Goal: Complete application form

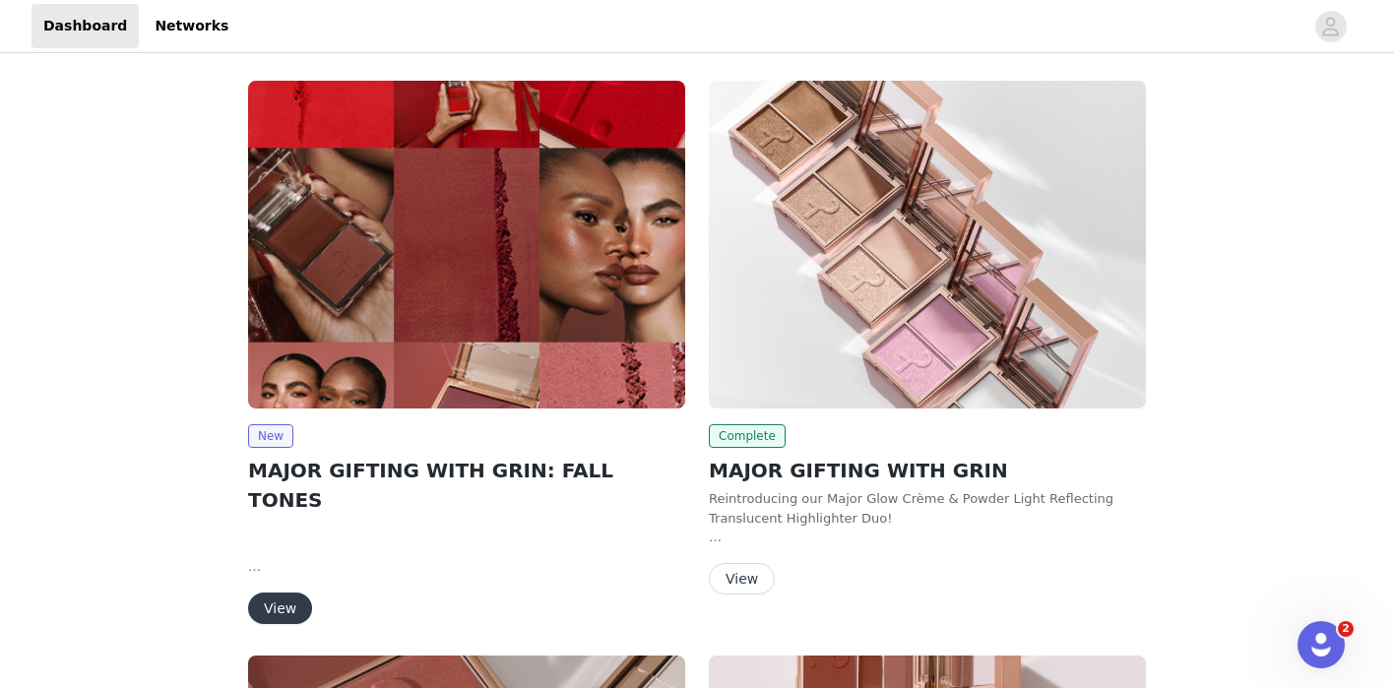
click at [283, 593] on button "View" at bounding box center [280, 609] width 64 height 32
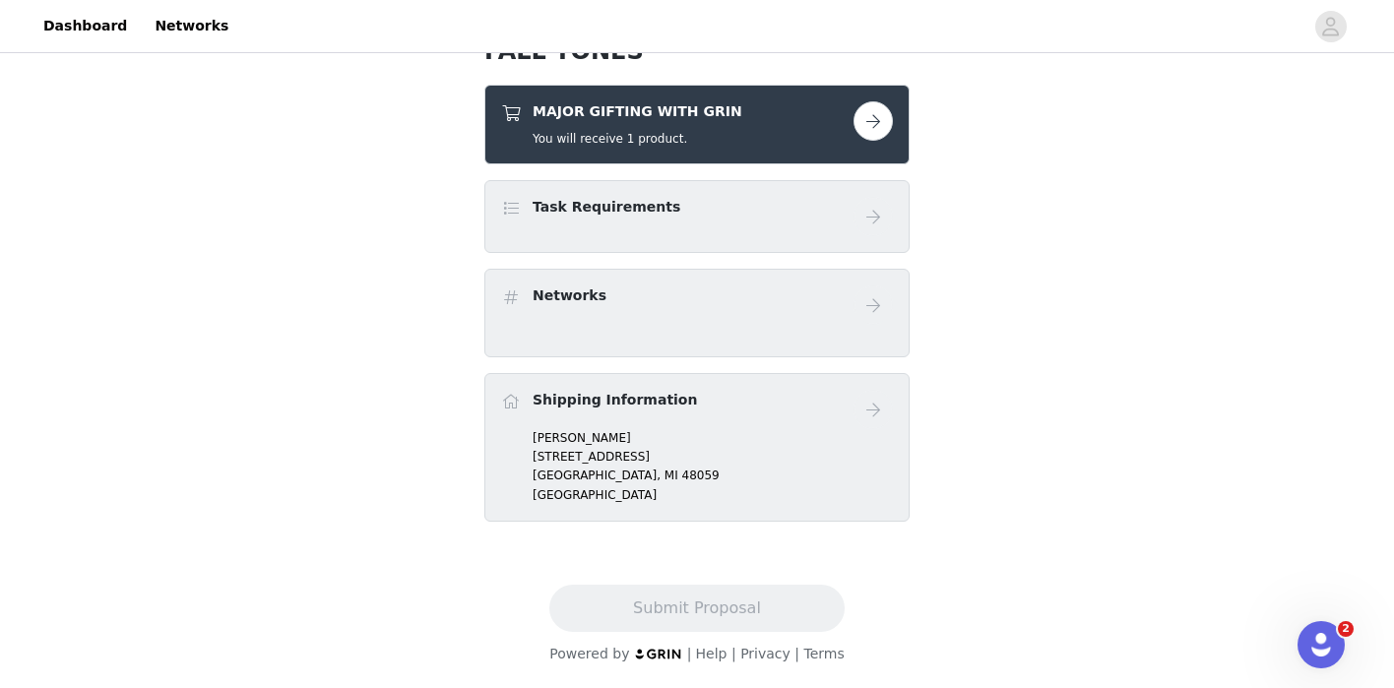
scroll to position [705, 0]
click at [874, 120] on button "button" at bounding box center [873, 120] width 39 height 39
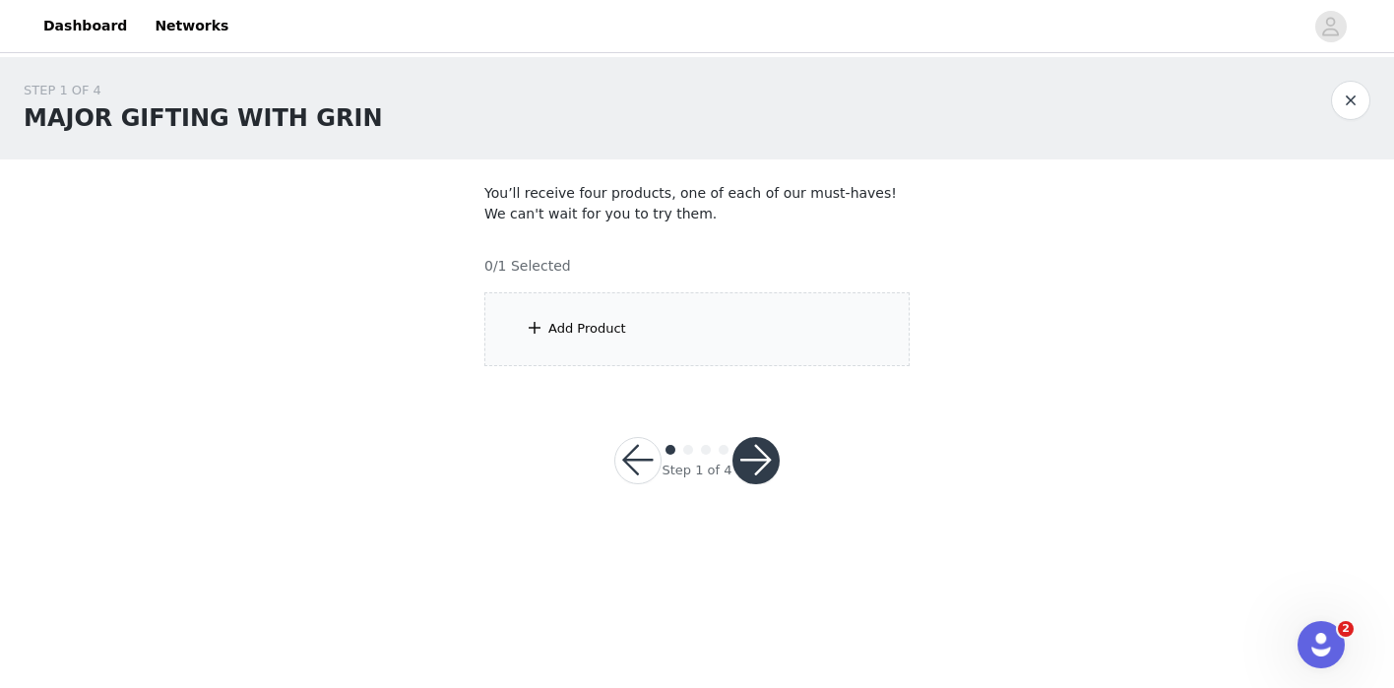
click at [713, 334] on div "Add Product" at bounding box center [696, 329] width 425 height 74
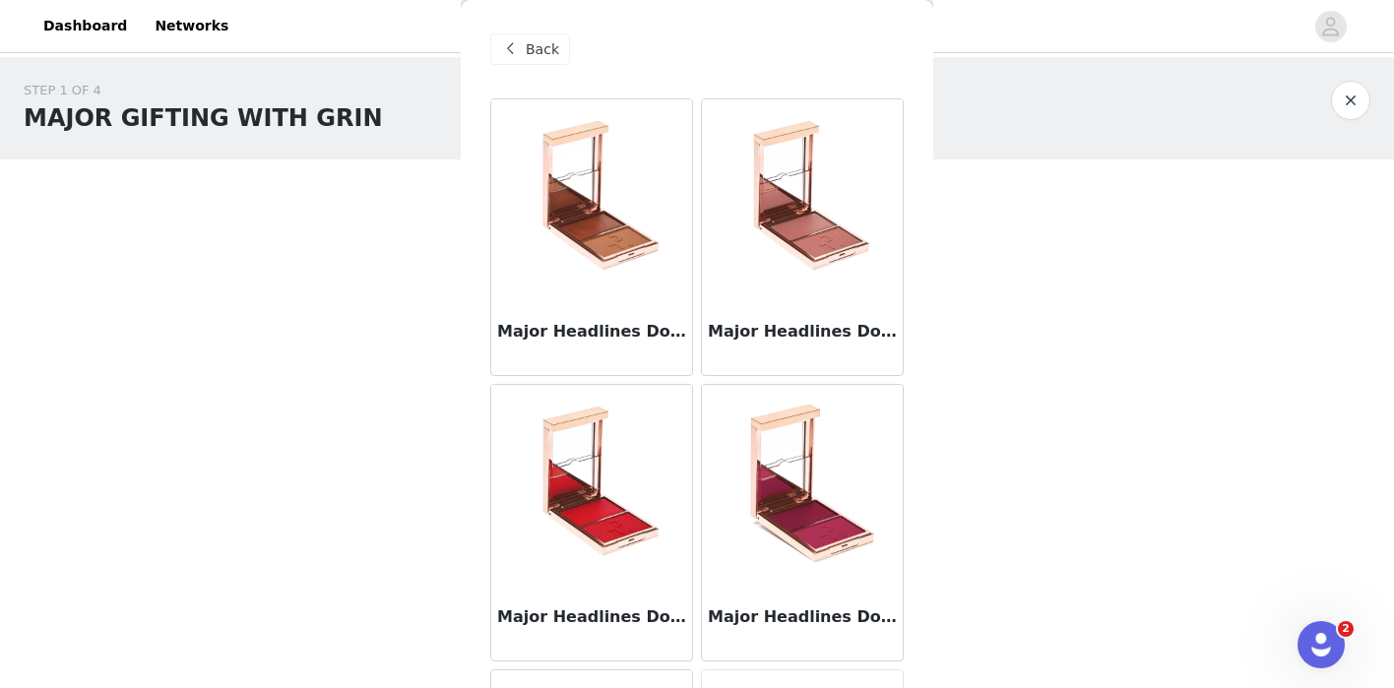
click at [810, 290] on img at bounding box center [802, 197] width 197 height 197
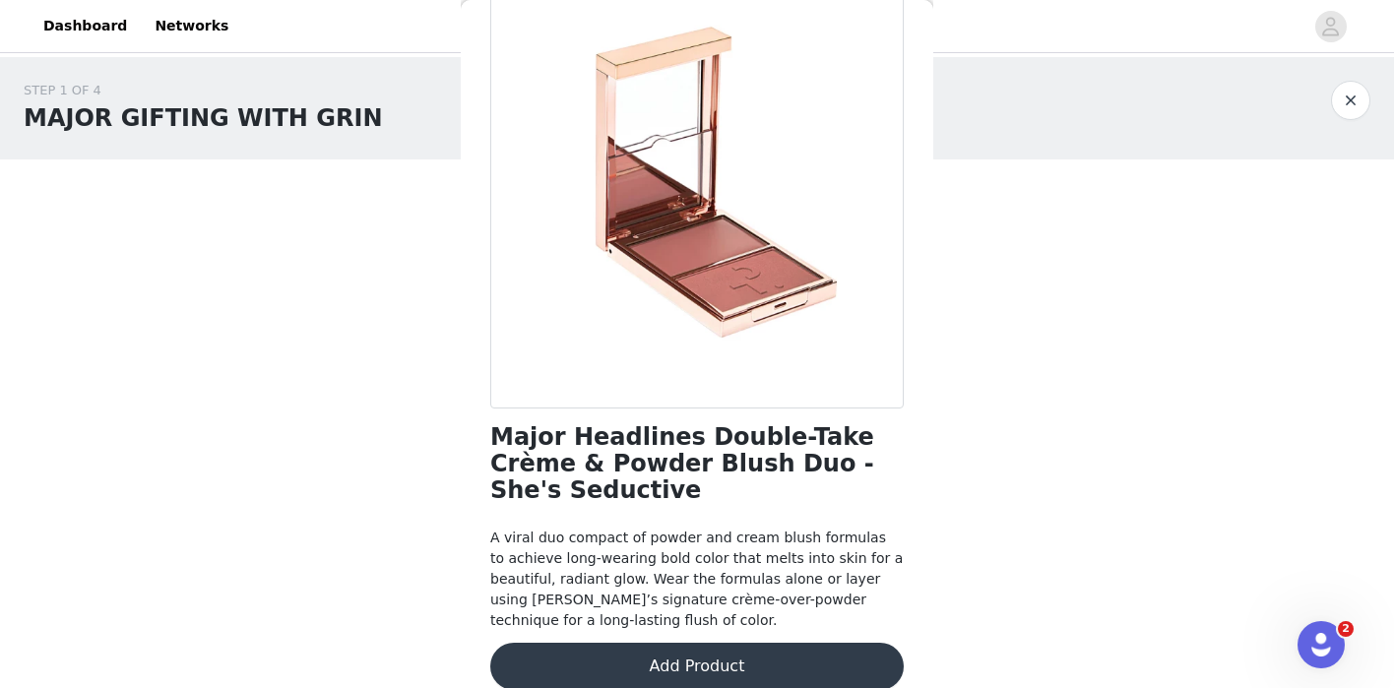
scroll to position [132, 0]
click at [761, 644] on button "Add Product" at bounding box center [697, 667] width 414 height 47
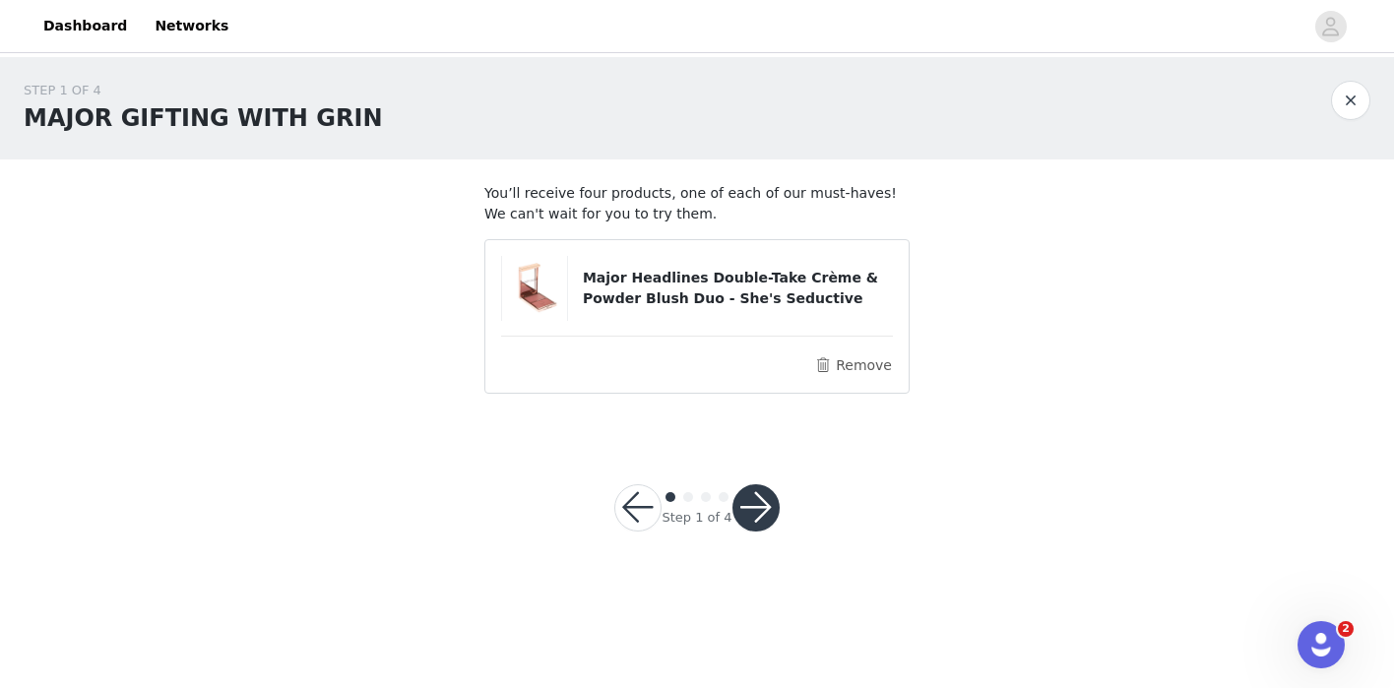
click at [759, 525] on button "button" at bounding box center [756, 507] width 47 height 47
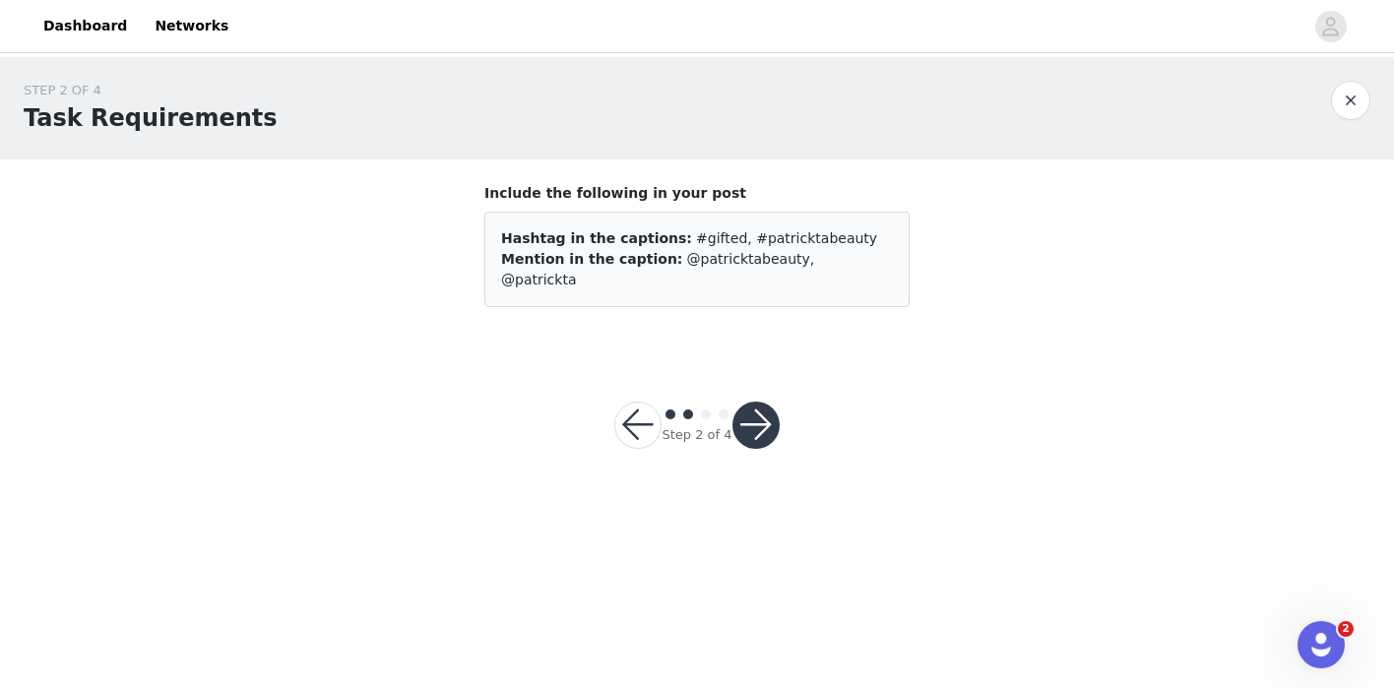
click at [760, 402] on button "button" at bounding box center [756, 425] width 47 height 47
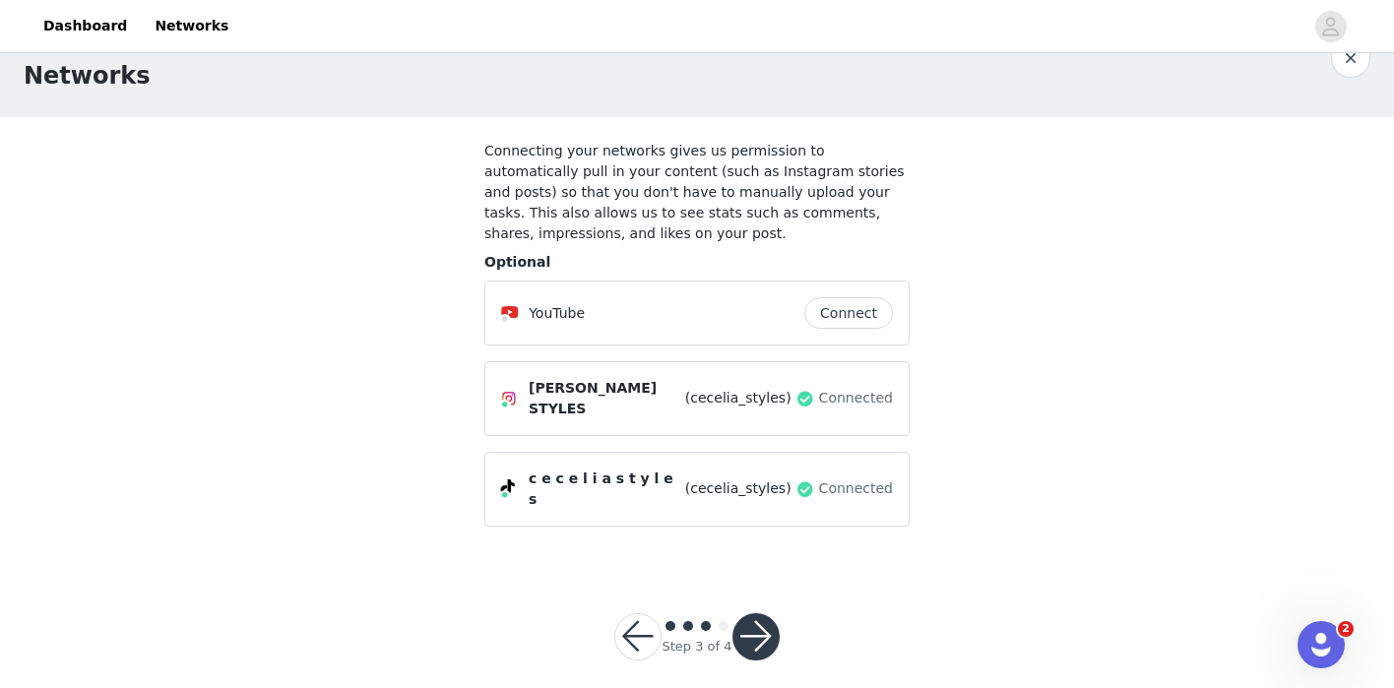
scroll to position [41, 0]
click at [758, 618] on button "button" at bounding box center [756, 637] width 47 height 47
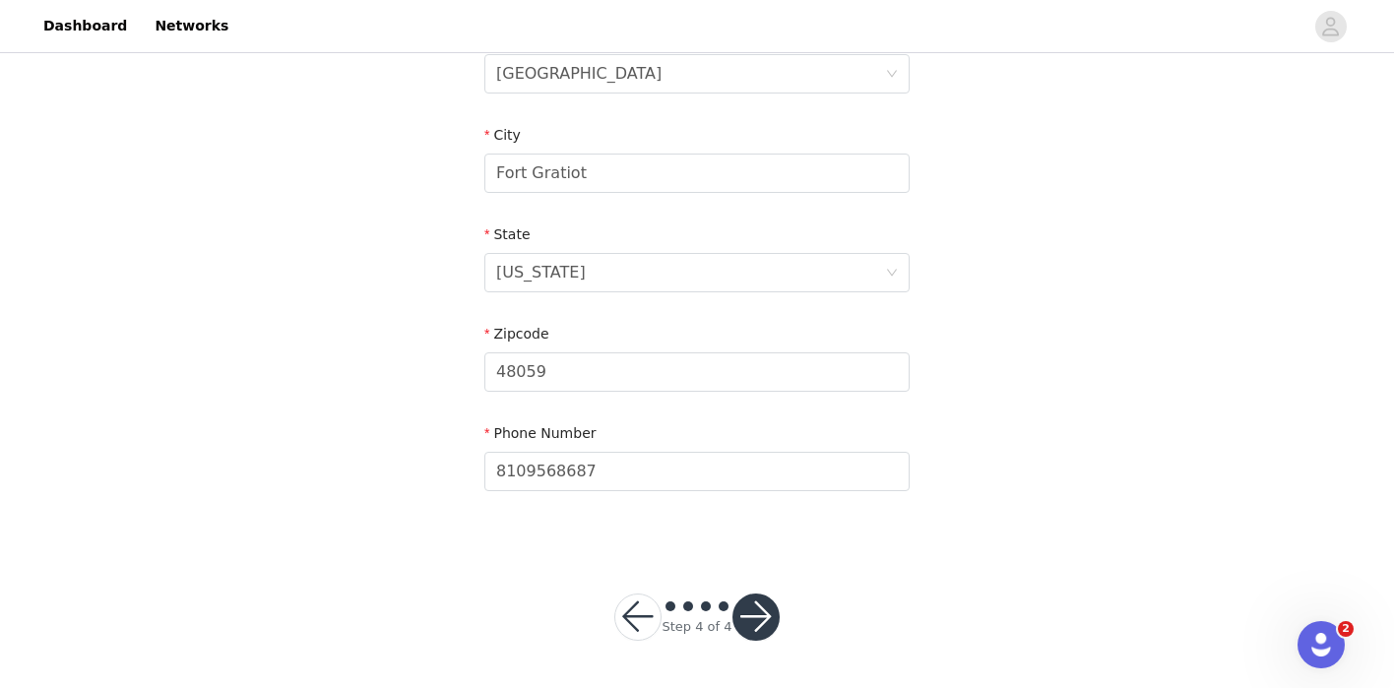
scroll to position [654, 0]
click at [762, 624] on button "button" at bounding box center [756, 618] width 47 height 47
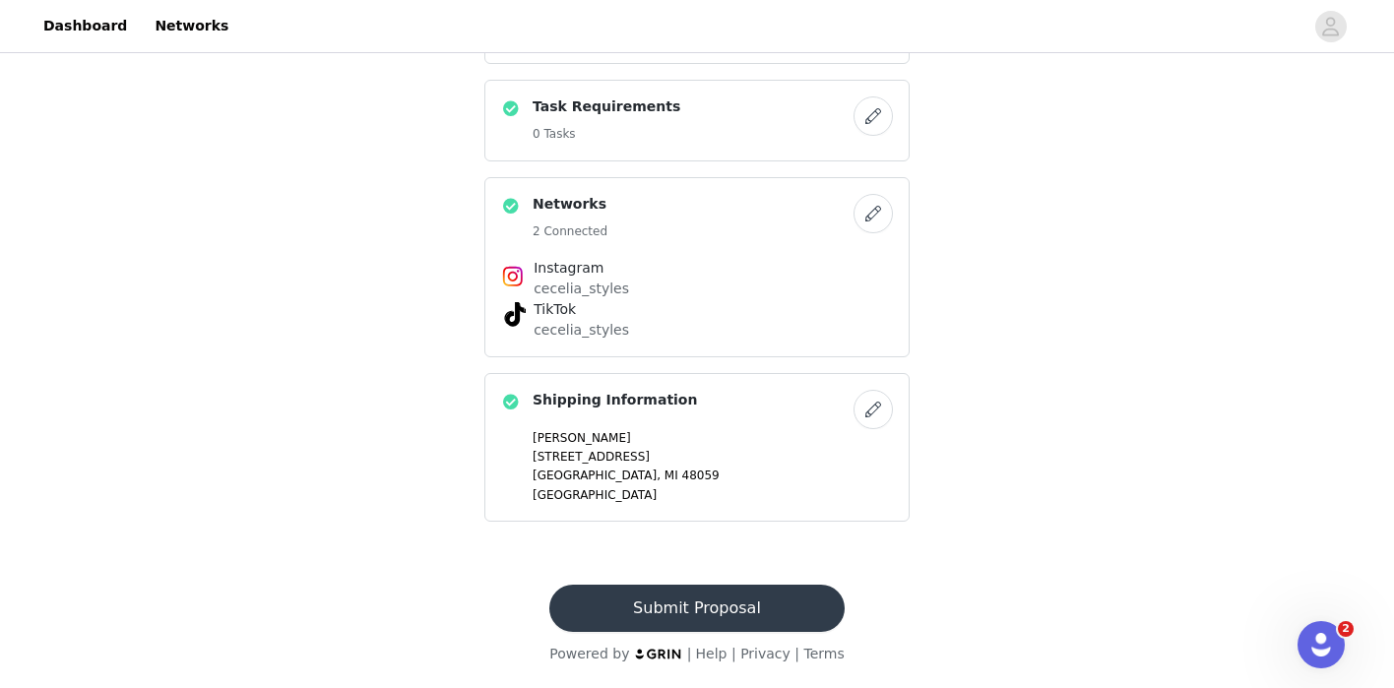
click at [735, 611] on button "Submit Proposal" at bounding box center [696, 608] width 294 height 47
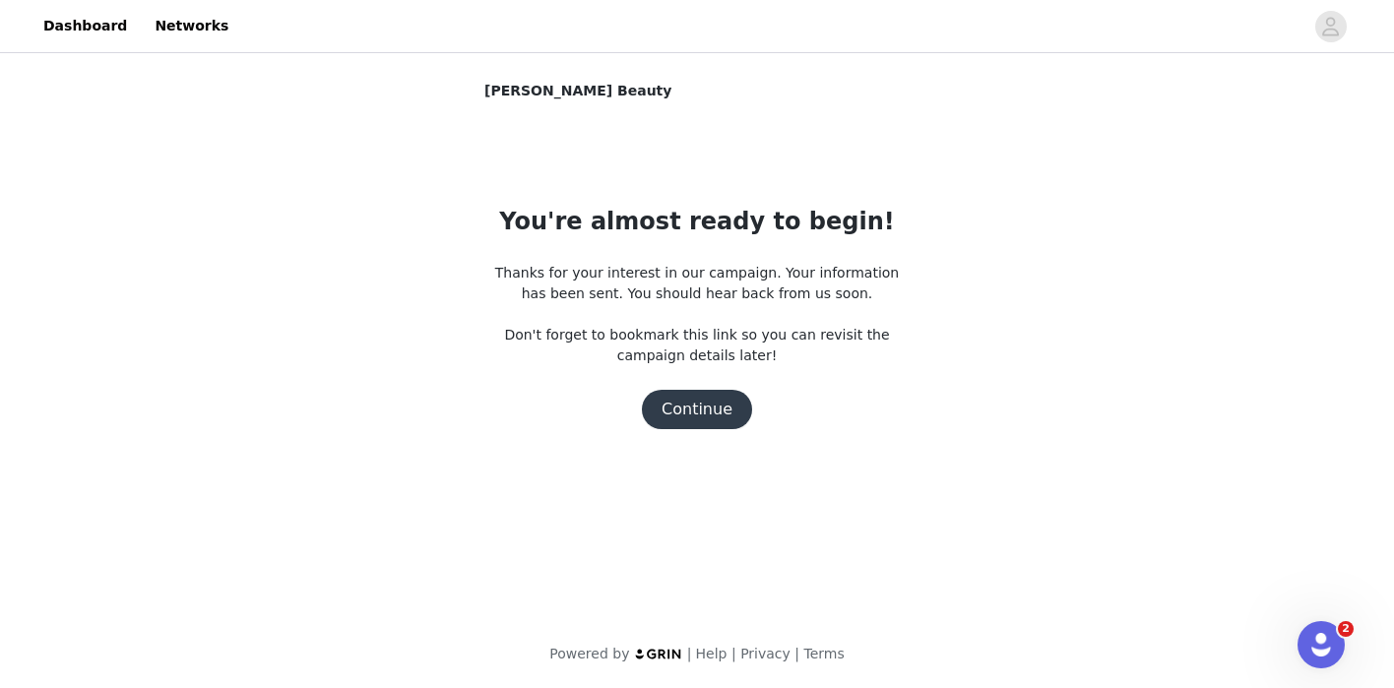
scroll to position [0, 0]
click at [706, 414] on button "Continue" at bounding box center [697, 409] width 110 height 39
